Goal: Check status

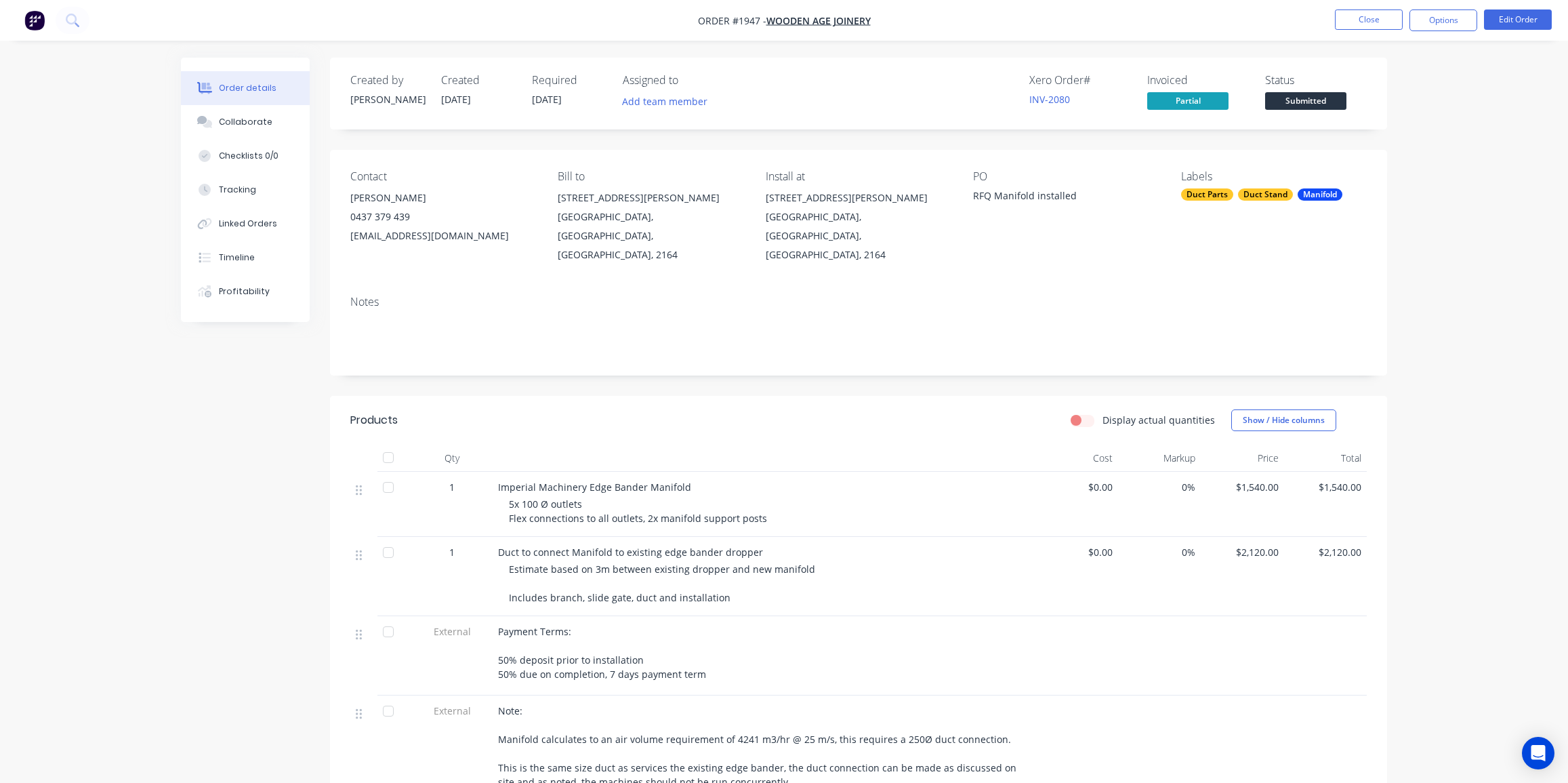
scroll to position [61, 0]
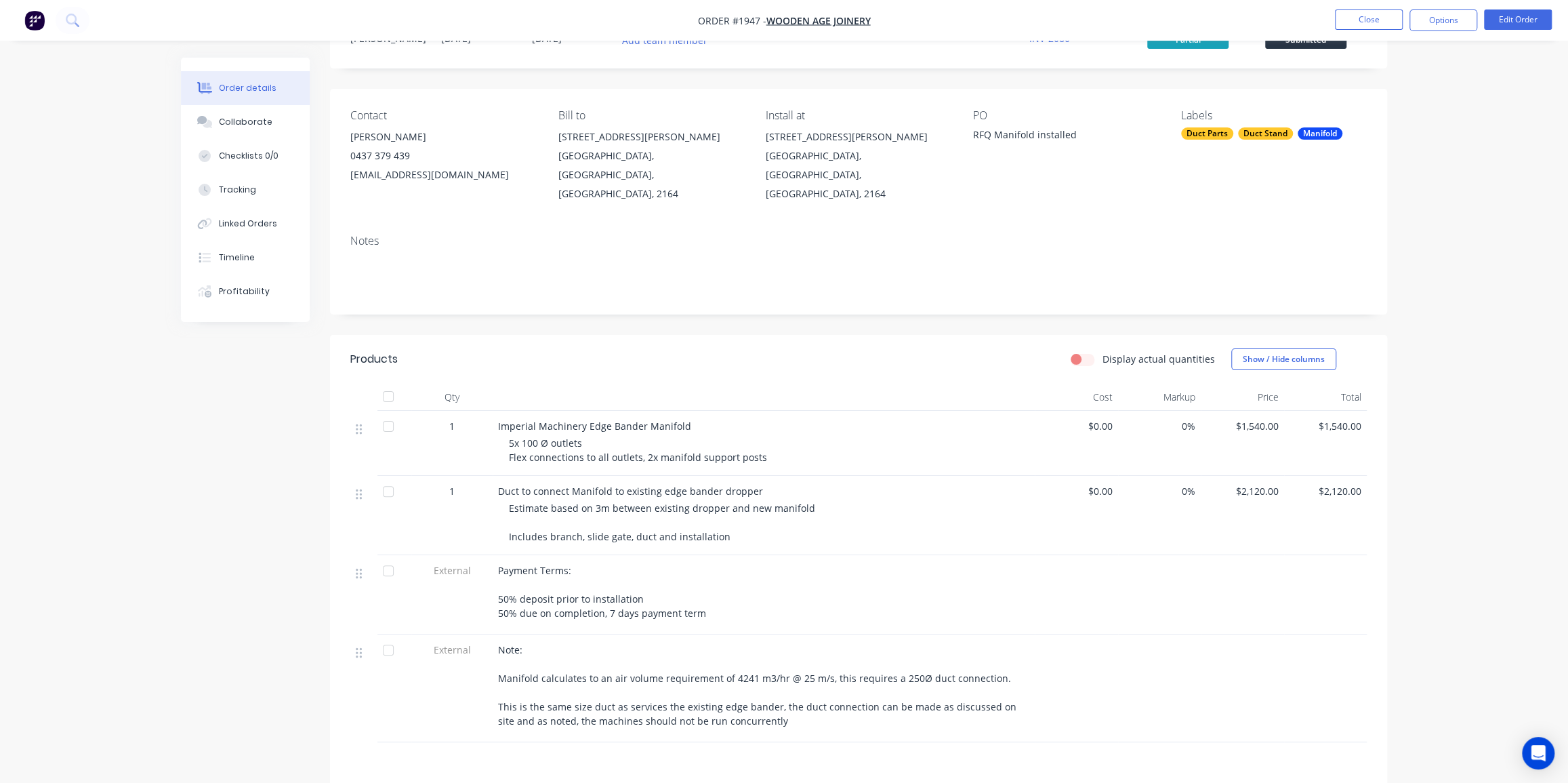
click at [39, 19] on img "button" at bounding box center [35, 20] width 20 height 20
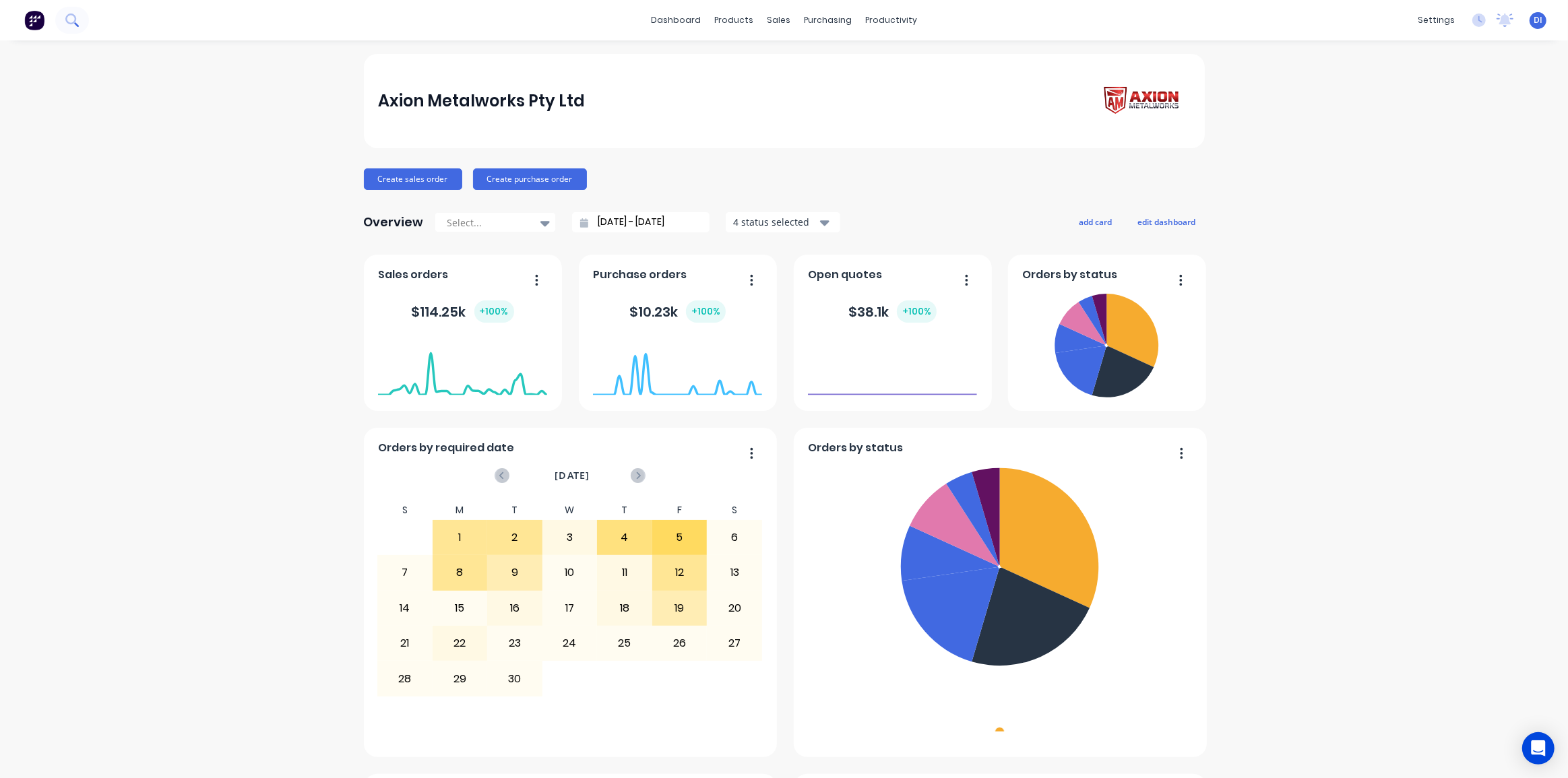
click at [79, 24] on button at bounding box center [72, 20] width 34 height 27
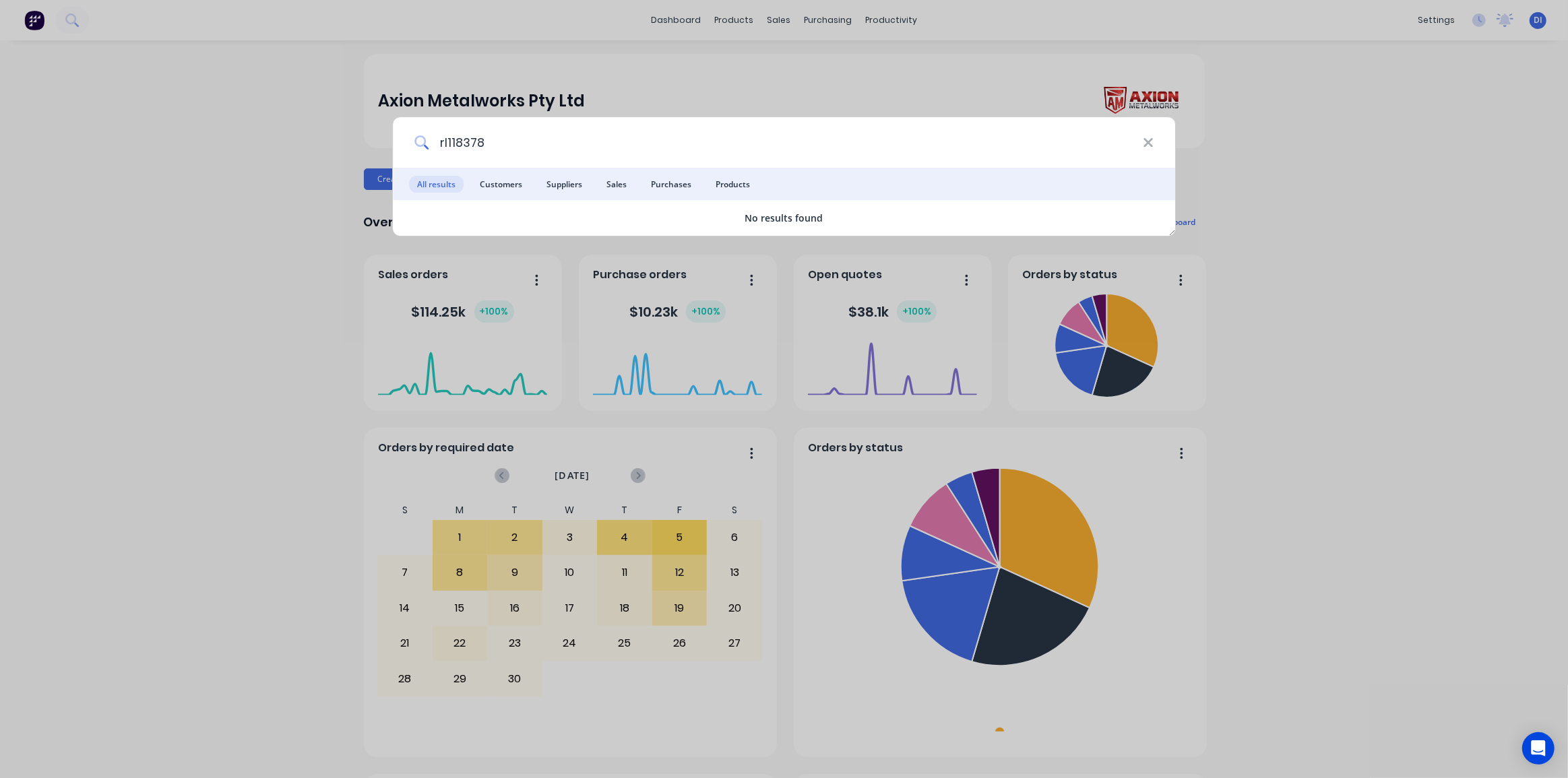
click at [452, 143] on input "rl118378" at bounding box center [785, 143] width 714 height 50
drag, startPoint x: 453, startPoint y: 139, endPoint x: 476, endPoint y: 159, distance: 30.5
click at [452, 142] on input "rl118378" at bounding box center [785, 143] width 714 height 50
click at [526, 152] on input "rl18378" at bounding box center [785, 143] width 714 height 50
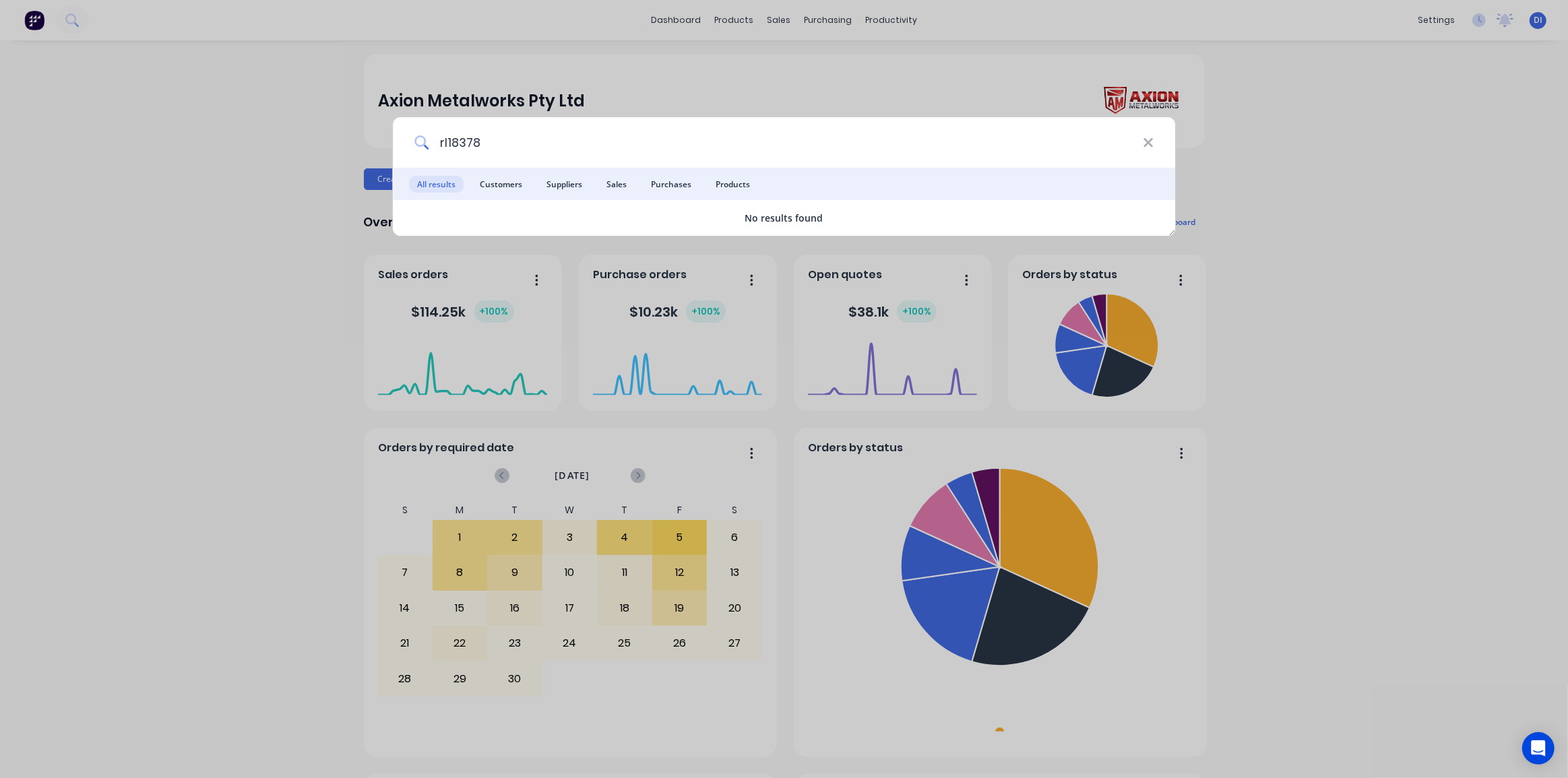
click at [526, 152] on input "rl18378" at bounding box center [785, 143] width 714 height 50
drag, startPoint x: 463, startPoint y: 128, endPoint x: 465, endPoint y: 138, distance: 10.2
click at [463, 128] on input "rl18378" at bounding box center [785, 143] width 714 height 50
click at [466, 141] on input "rl18378" at bounding box center [785, 143] width 714 height 50
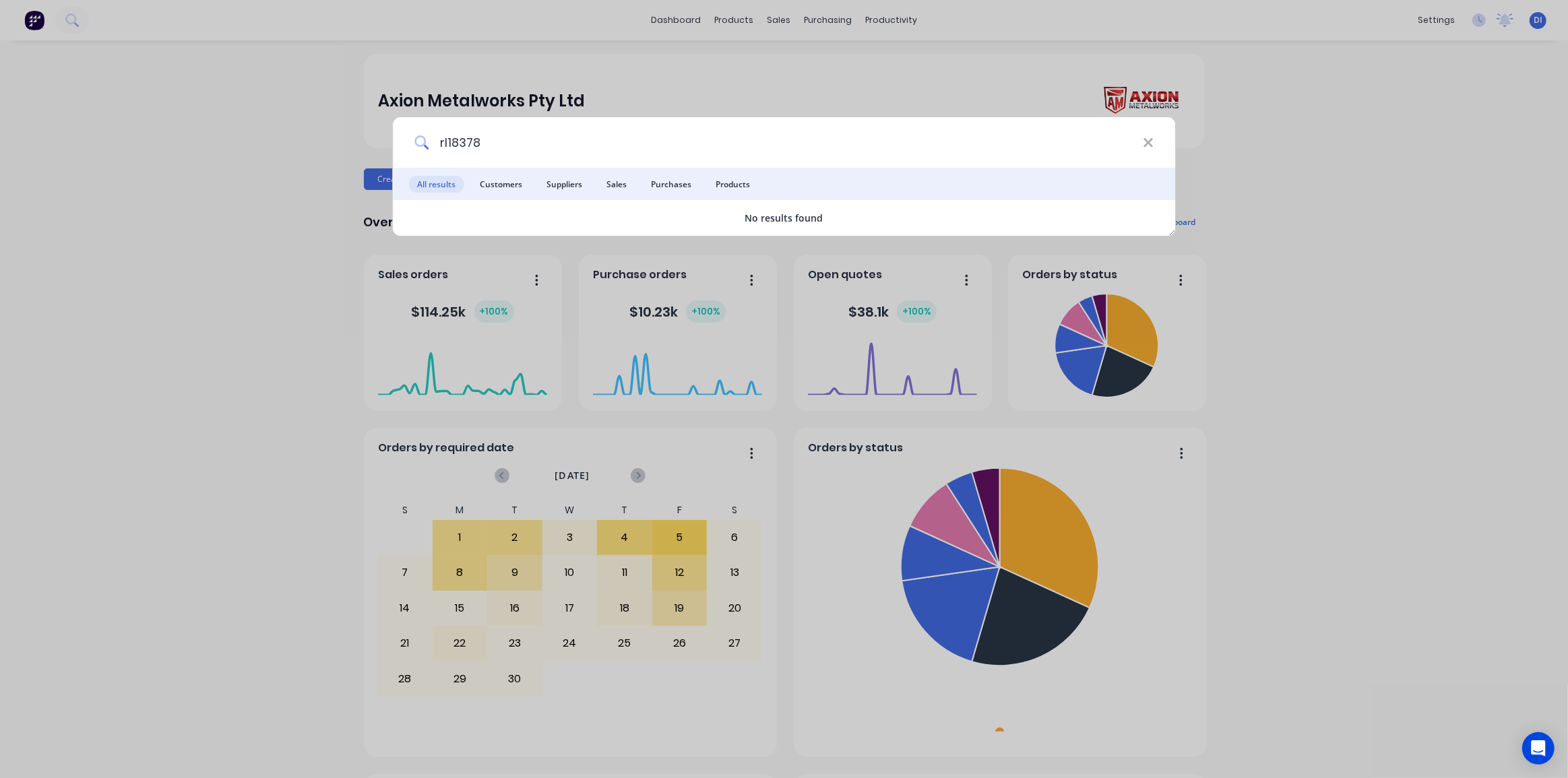
paste input "RL1"
type input "RL118378"
click at [1258, 168] on div "RL118378 All results Customers Suppliers Sales Purchases Products No results fo…" at bounding box center [784, 389] width 1568 height 778
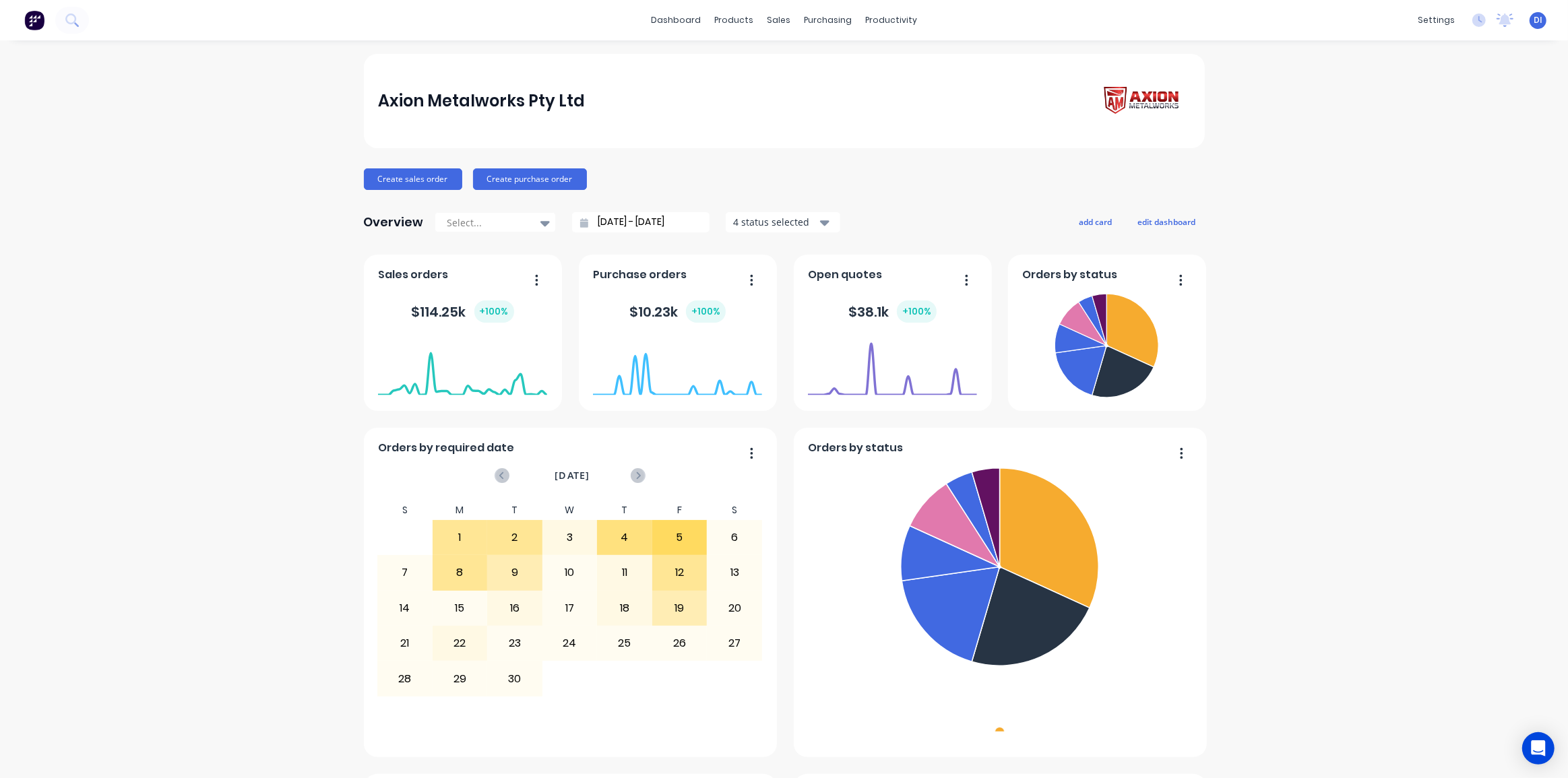
click at [1298, 175] on div "Axion Metalworks Pty Ltd Create sales order Create purchase order Overview Sele…" at bounding box center [784, 751] width 1568 height 1396
click at [1333, 315] on div "Axion Metalworks Pty Ltd Create sales order Create purchase order Overview Sele…" at bounding box center [784, 751] width 1568 height 1396
